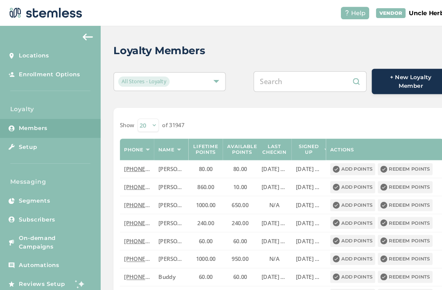
click at [79, 34] on img at bounding box center [84, 35] width 10 height 7
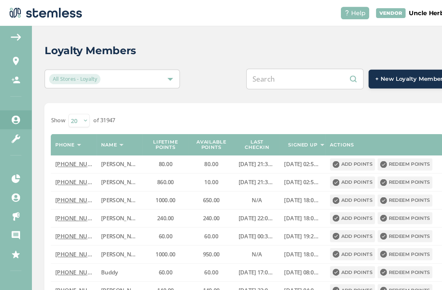
click at [299, 68] on input "text" at bounding box center [291, 76] width 112 height 20
click at [287, 77] on input "text" at bounding box center [291, 76] width 112 height 20
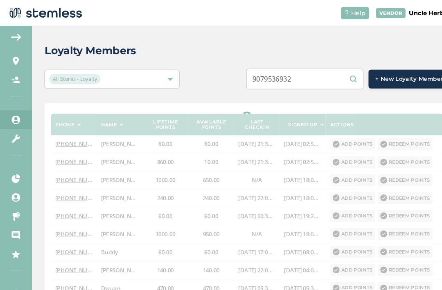
click at [285, 74] on input "9079536932" at bounding box center [291, 76] width 112 height 20
click at [286, 73] on input "9079536932" at bounding box center [291, 76] width 112 height 20
click at [316, 79] on input "9079536932" at bounding box center [291, 76] width 112 height 20
click at [340, 74] on input "9079536932" at bounding box center [291, 76] width 112 height 20
click at [337, 74] on input "9079536932" at bounding box center [291, 76] width 112 height 20
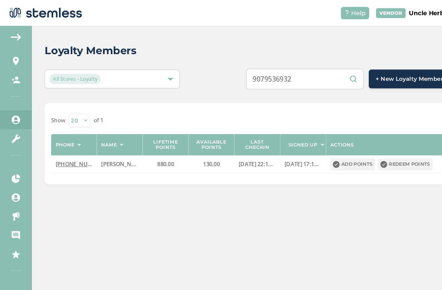
scroll to position [5, 0]
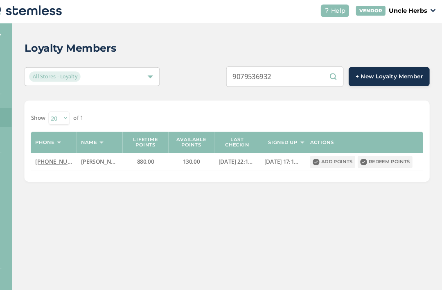
type input "9079536932"
click at [371, 151] on button "Redeem points" at bounding box center [387, 156] width 52 height 11
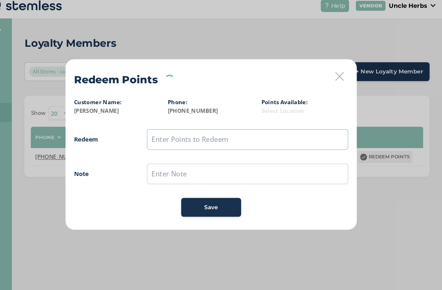
click at [224, 135] on input "text" at bounding box center [256, 140] width 192 height 20
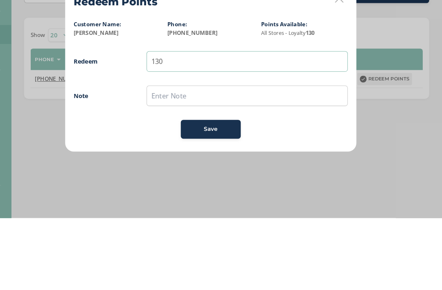
type input "130"
click at [160, 163] on input "text" at bounding box center [256, 173] width 192 height 20
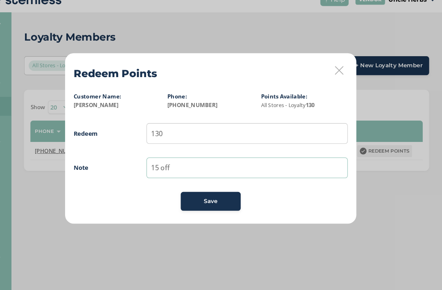
type input "15 off"
click at [204, 196] on button "Save" at bounding box center [220, 205] width 57 height 18
